Goal: Information Seeking & Learning: Learn about a topic

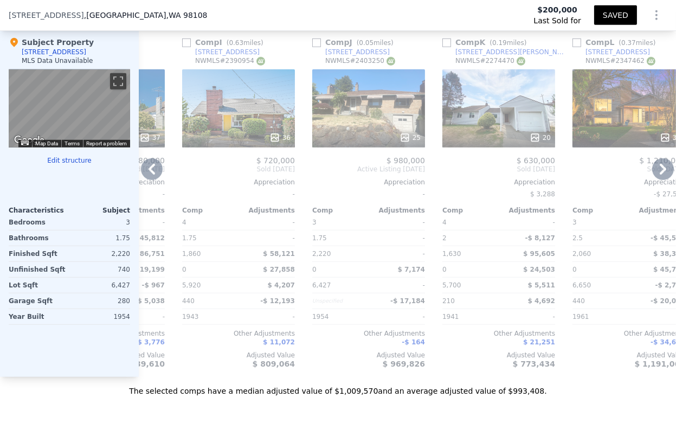
scroll to position [0, 1059]
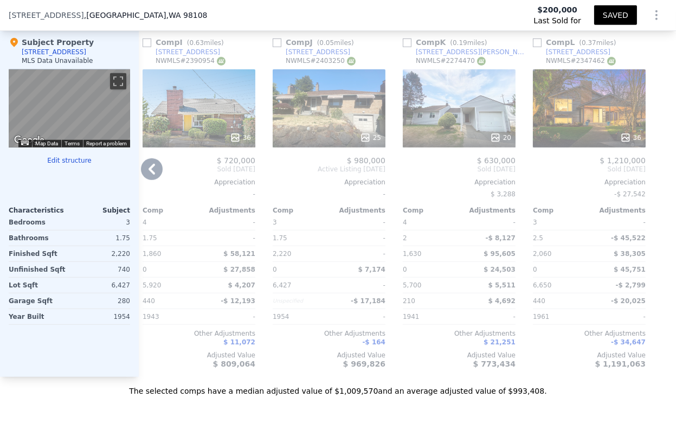
click at [560, 56] on div "[STREET_ADDRESS]" at bounding box center [578, 52] width 65 height 9
drag, startPoint x: 8, startPoint y: 15, endPoint x: 158, endPoint y: 15, distance: 149.6
click at [158, 15] on div "[STREET_ADDRESS] Last Sold for $200,000 SAVED" at bounding box center [338, 15] width 676 height 30
copy div "[STREET_ADDRESS]"
click at [320, 105] on div "25" at bounding box center [329, 108] width 113 height 78
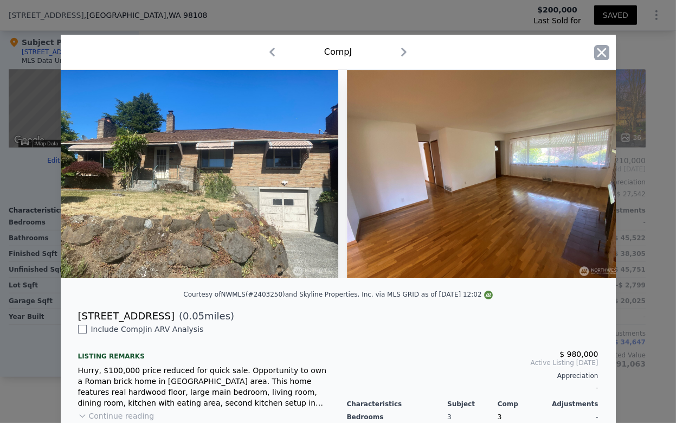
click at [594, 53] on icon "button" at bounding box center [601, 52] width 15 height 15
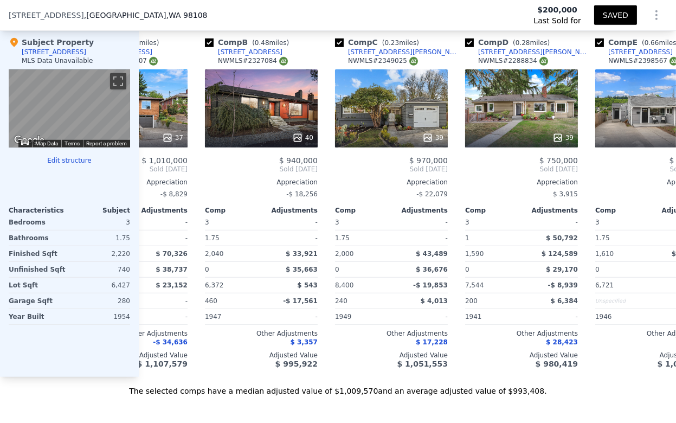
scroll to position [0, 69]
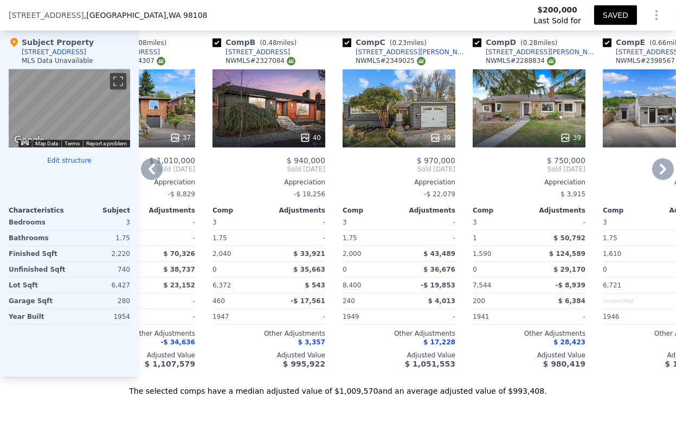
click at [386, 56] on div "[STREET_ADDRESS][PERSON_NAME]" at bounding box center [412, 52] width 113 height 9
click at [652, 177] on icon at bounding box center [663, 169] width 22 height 22
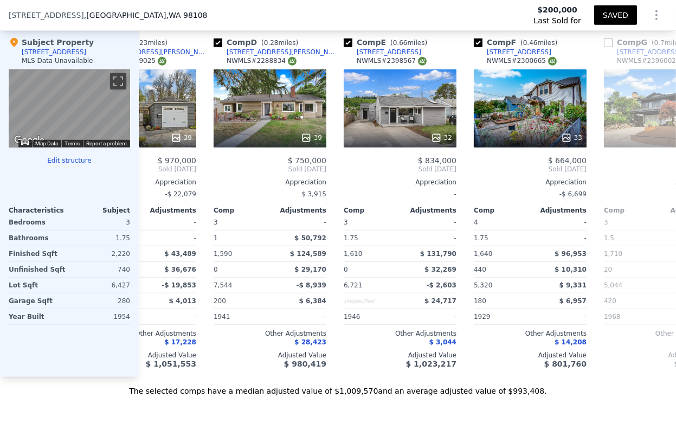
scroll to position [0, 330]
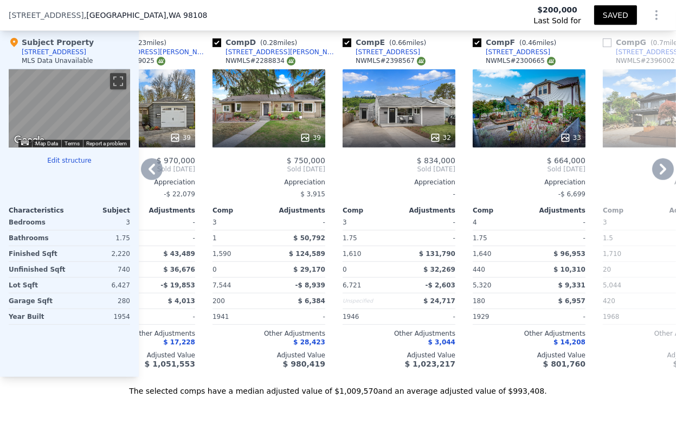
click at [149, 175] on icon at bounding box center [152, 169] width 7 height 11
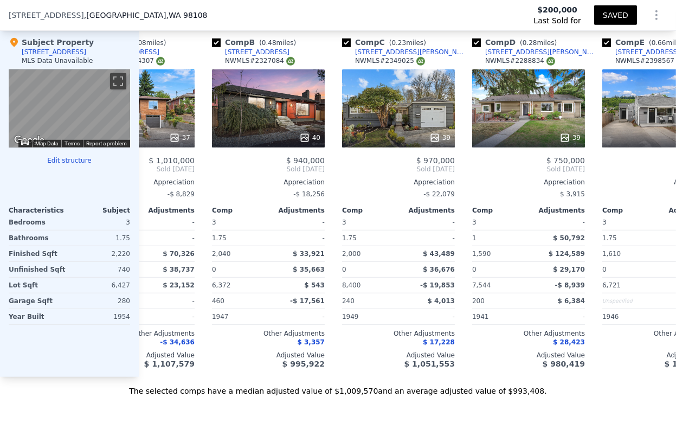
scroll to position [0, 69]
click at [149, 175] on icon at bounding box center [152, 169] width 7 height 11
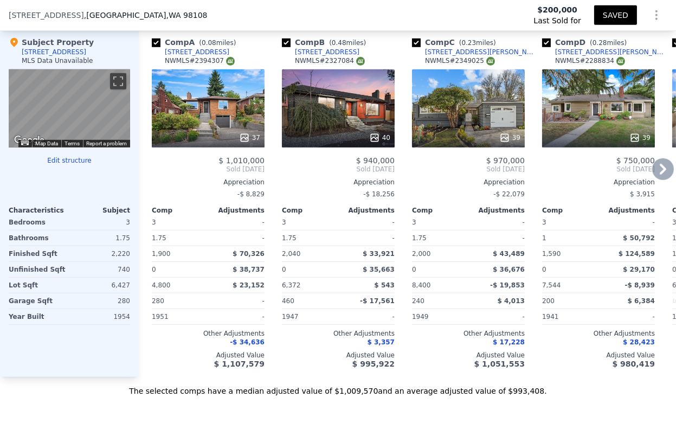
click at [233, 125] on div "37" at bounding box center [208, 108] width 113 height 78
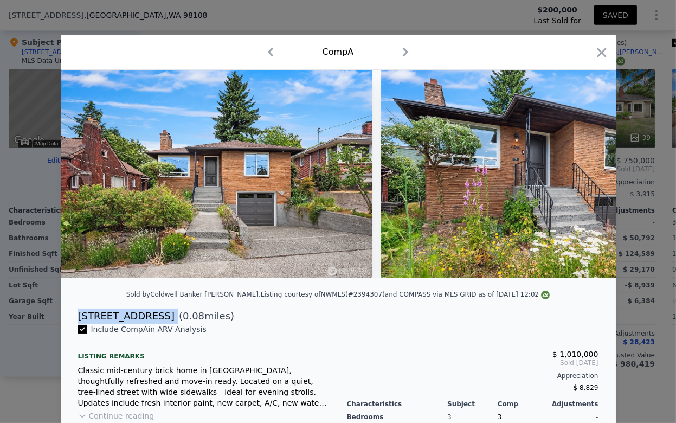
drag, startPoint x: 73, startPoint y: 325, endPoint x: 146, endPoint y: 330, distance: 73.9
click at [146, 324] on div "[STREET_ADDRESS] ( 0.08 miles)" at bounding box center [338, 315] width 538 height 15
copy div "[STREET_ADDRESS]"
click at [597, 50] on icon "button" at bounding box center [601, 52] width 9 height 9
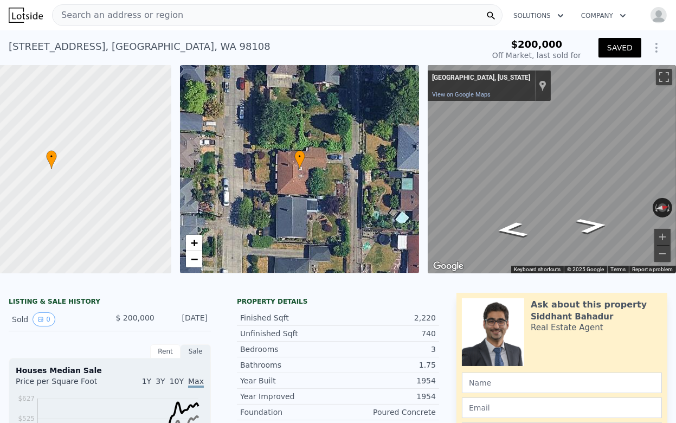
click at [138, 12] on span "Search an address or region" at bounding box center [118, 15] width 131 height 13
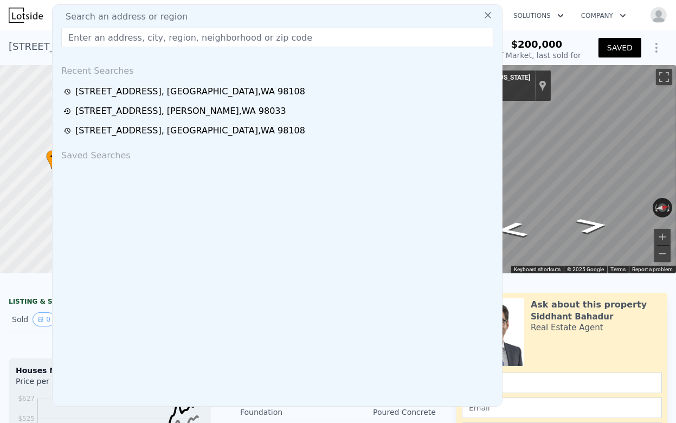
drag, startPoint x: 138, startPoint y: 12, endPoint x: 88, endPoint y: 38, distance: 56.3
click at [88, 38] on input "text" at bounding box center [277, 38] width 432 height 20
paste input "[STREET_ADDRESS]"
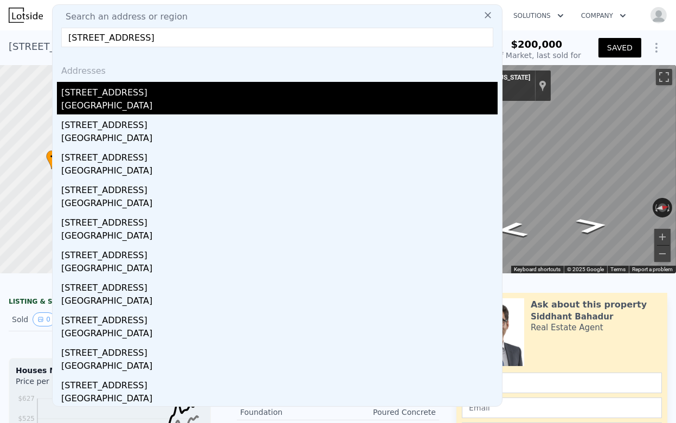
type input "[STREET_ADDRESS]"
click at [101, 95] on div "[STREET_ADDRESS]" at bounding box center [279, 90] width 436 height 17
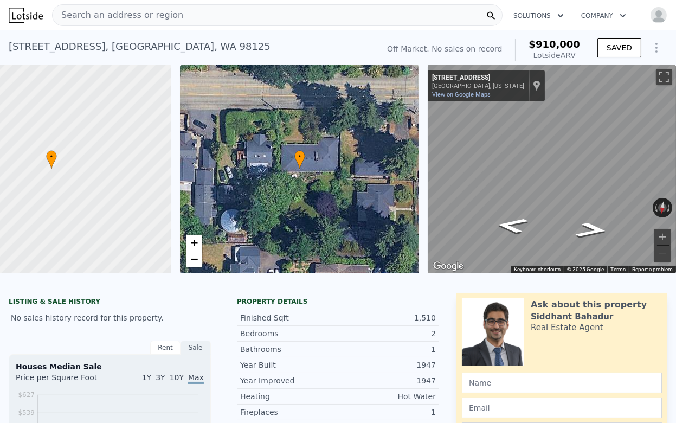
click at [170, 12] on div "Search an address or region" at bounding box center [277, 15] width 451 height 22
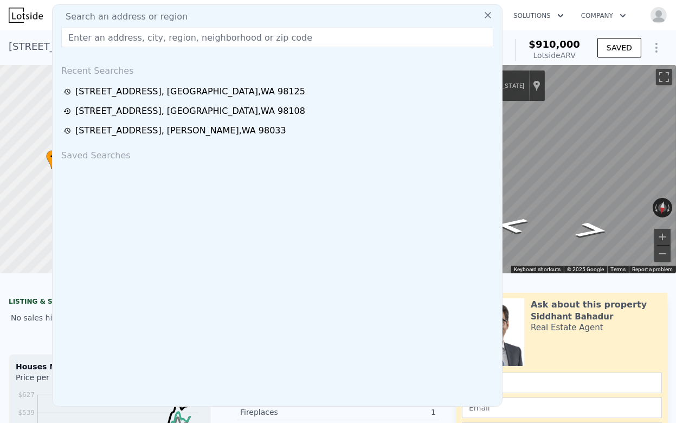
drag, startPoint x: 170, startPoint y: 12, endPoint x: 117, endPoint y: 35, distance: 58.0
click at [117, 35] on input "text" at bounding box center [277, 38] width 432 height 20
paste input "[STREET_ADDRESS]"
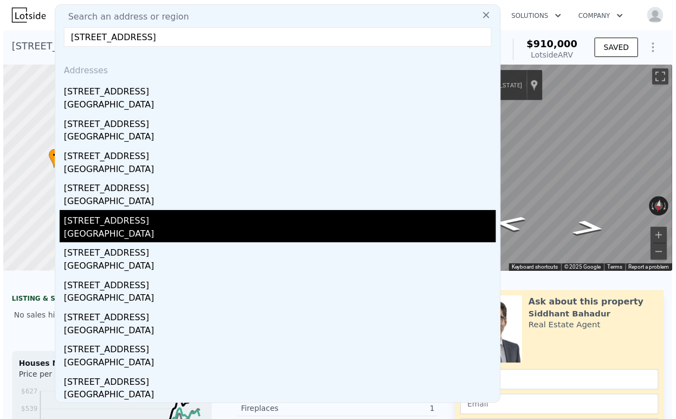
scroll to position [1, 0]
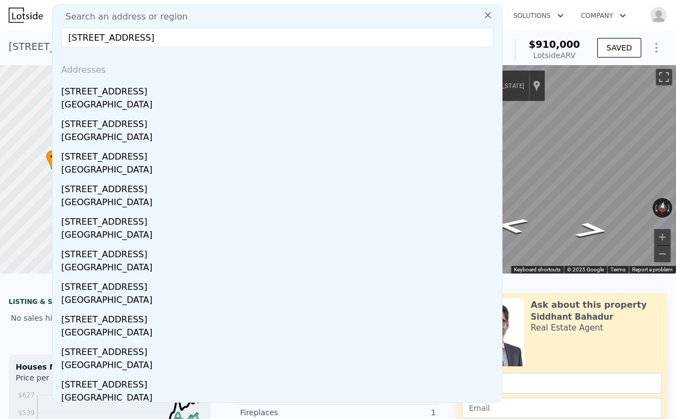
click at [243, 38] on input "[STREET_ADDRESS]" at bounding box center [277, 38] width 432 height 20
paste input "[STREET_ADDRESS]"
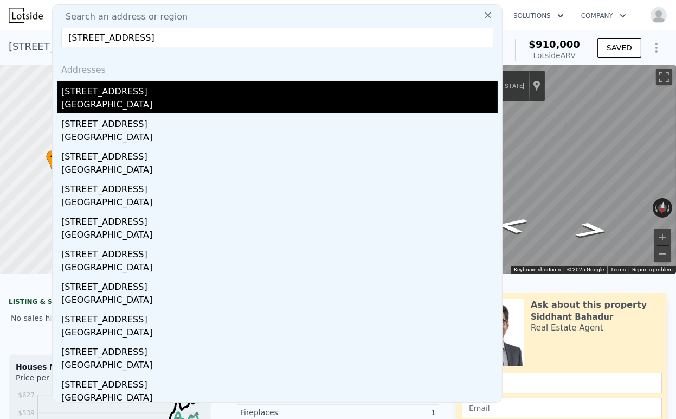
type input "[STREET_ADDRESS]"
click at [107, 96] on div "[STREET_ADDRESS]" at bounding box center [279, 89] width 436 height 17
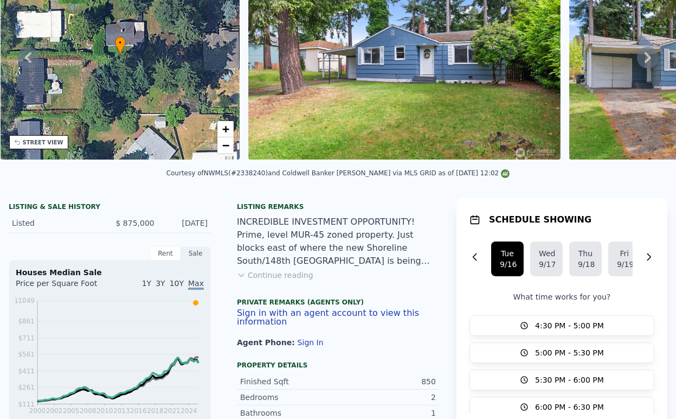
scroll to position [4, 0]
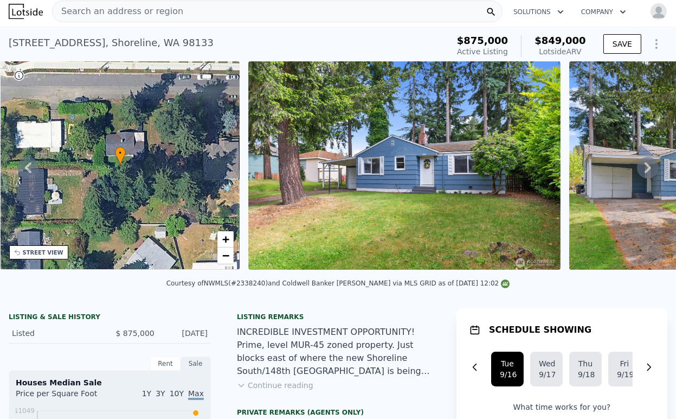
click at [155, 8] on span "Search an address or region" at bounding box center [118, 11] width 131 height 13
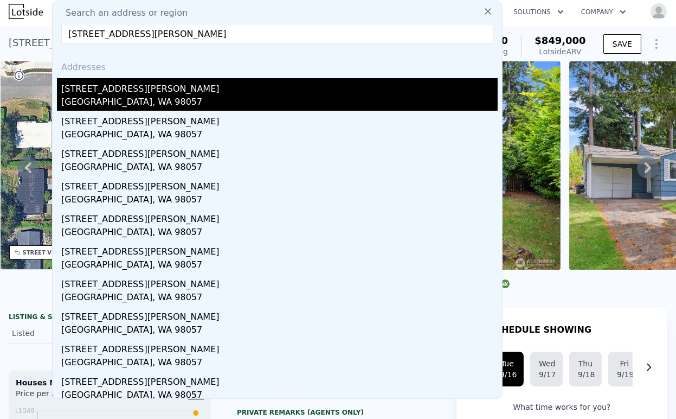
type input "[STREET_ADDRESS][PERSON_NAME]"
click at [130, 102] on div "[GEOGRAPHIC_DATA], WA 98057" at bounding box center [279, 102] width 436 height 15
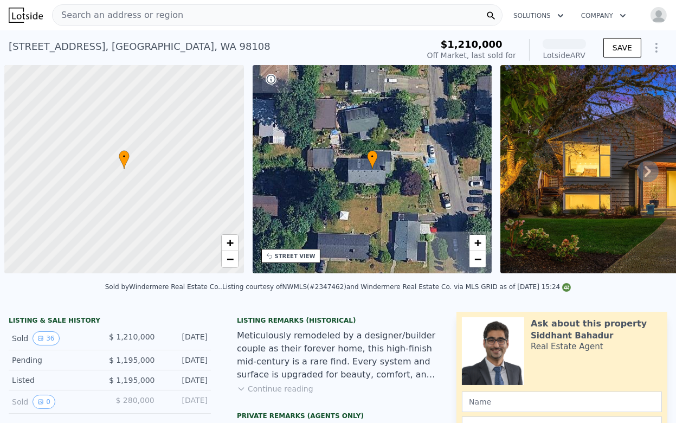
scroll to position [0, 4]
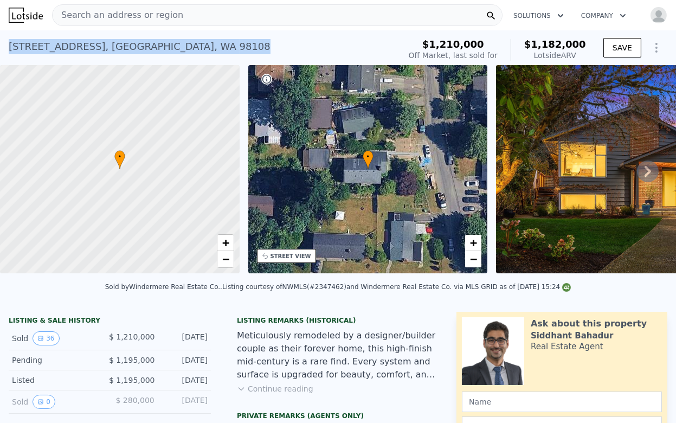
drag, startPoint x: 9, startPoint y: 47, endPoint x: 202, endPoint y: 51, distance: 193.6
click at [202, 51] on div "5319 29th Ave S , Seattle , WA 98108 Sold Apr 2025 for $1.210m (~ARV $1.182m )" at bounding box center [202, 50] width 387 height 30
click at [97, 52] on div "5319 29th Ave S , Seattle , WA 98108" at bounding box center [140, 46] width 262 height 15
drag, startPoint x: 150, startPoint y: 44, endPoint x: 2, endPoint y: 45, distance: 148.0
click at [2, 45] on div "5319 29th Ave S , Seattle , WA 98108 Sold Apr 2025 for $1.210m (~ARV $1.182m ) …" at bounding box center [338, 47] width 676 height 35
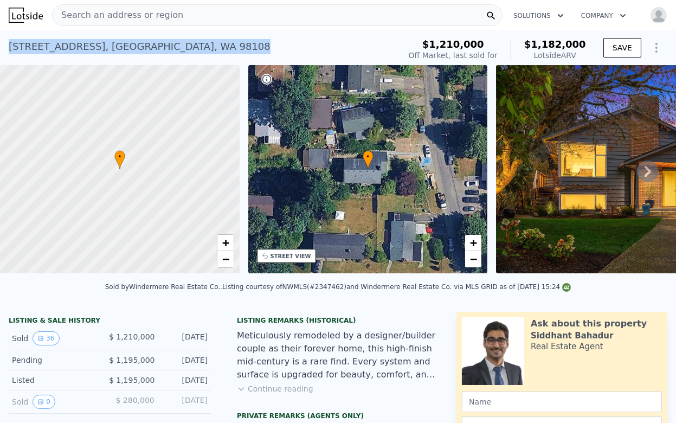
copy div "5319 29th Ave S , Seattle , WA 98108"
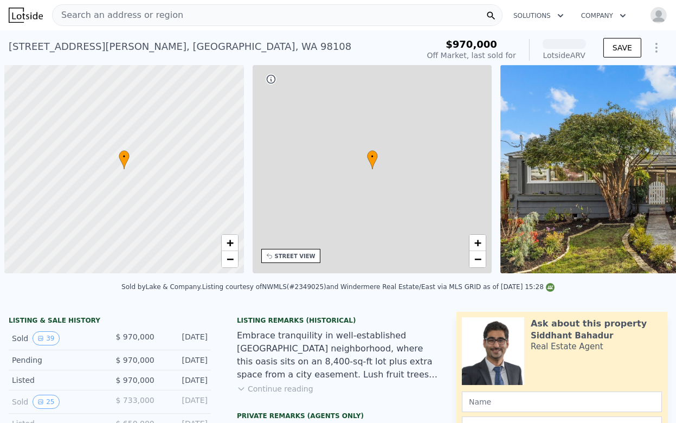
scroll to position [0, 4]
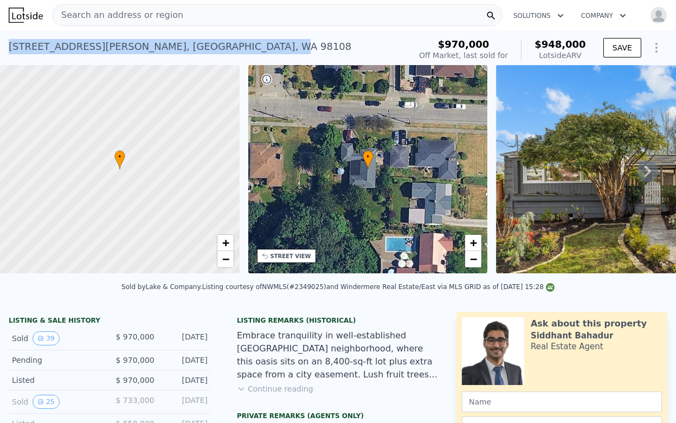
drag, startPoint x: 5, startPoint y: 43, endPoint x: 181, endPoint y: 46, distance: 175.7
click at [181, 46] on div "2703 S Dawson St , Seattle , WA 98108 Sold Apr 2025 for $970k (~ARV $948k ) $97…" at bounding box center [338, 47] width 676 height 35
copy div "2703 S Dawson St , Seattle , W"
